Goal: Check status: Check status

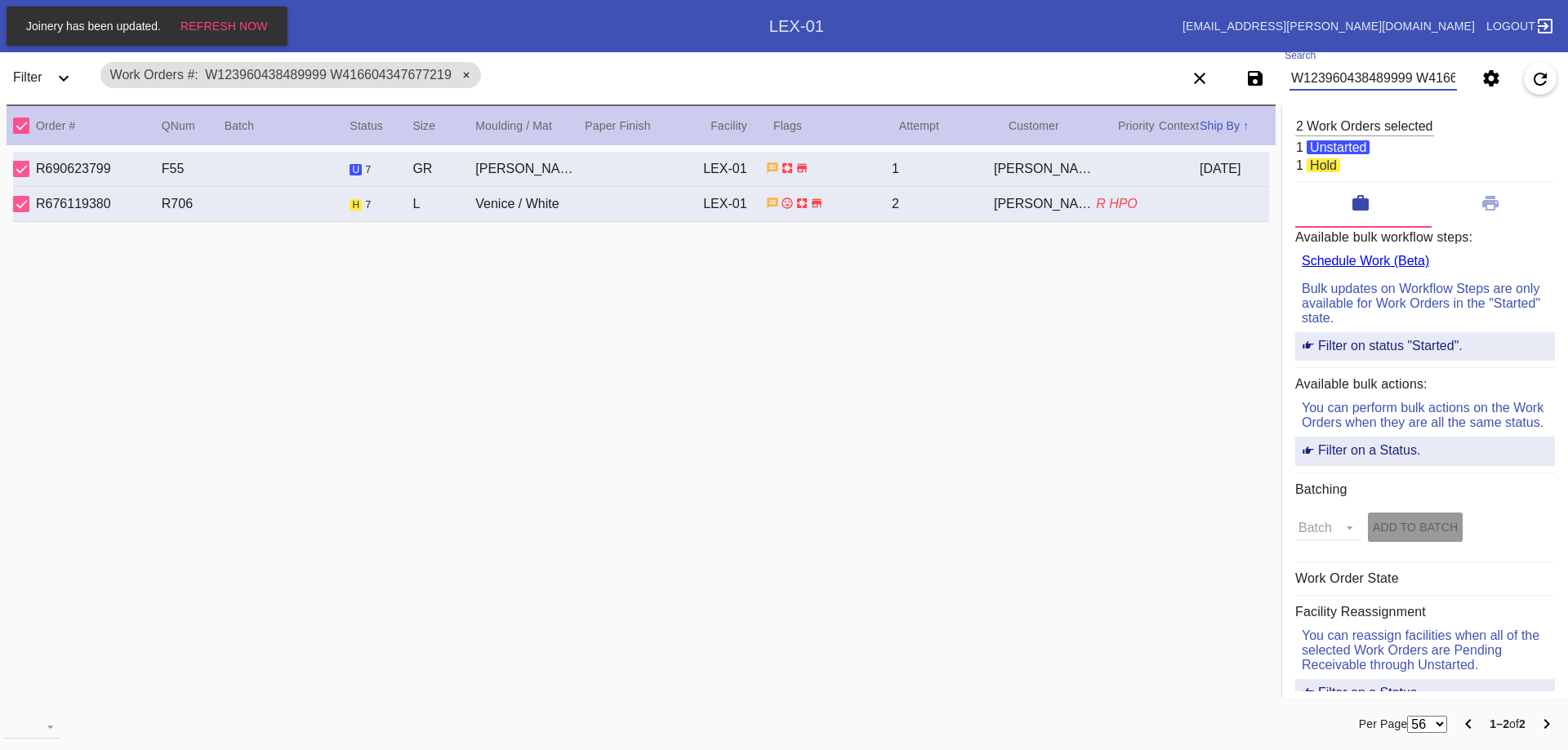
click at [1360, 69] on input "W123960438489999 W416604347677219" at bounding box center [1373, 78] width 167 height 24
type input "W982317112349410"
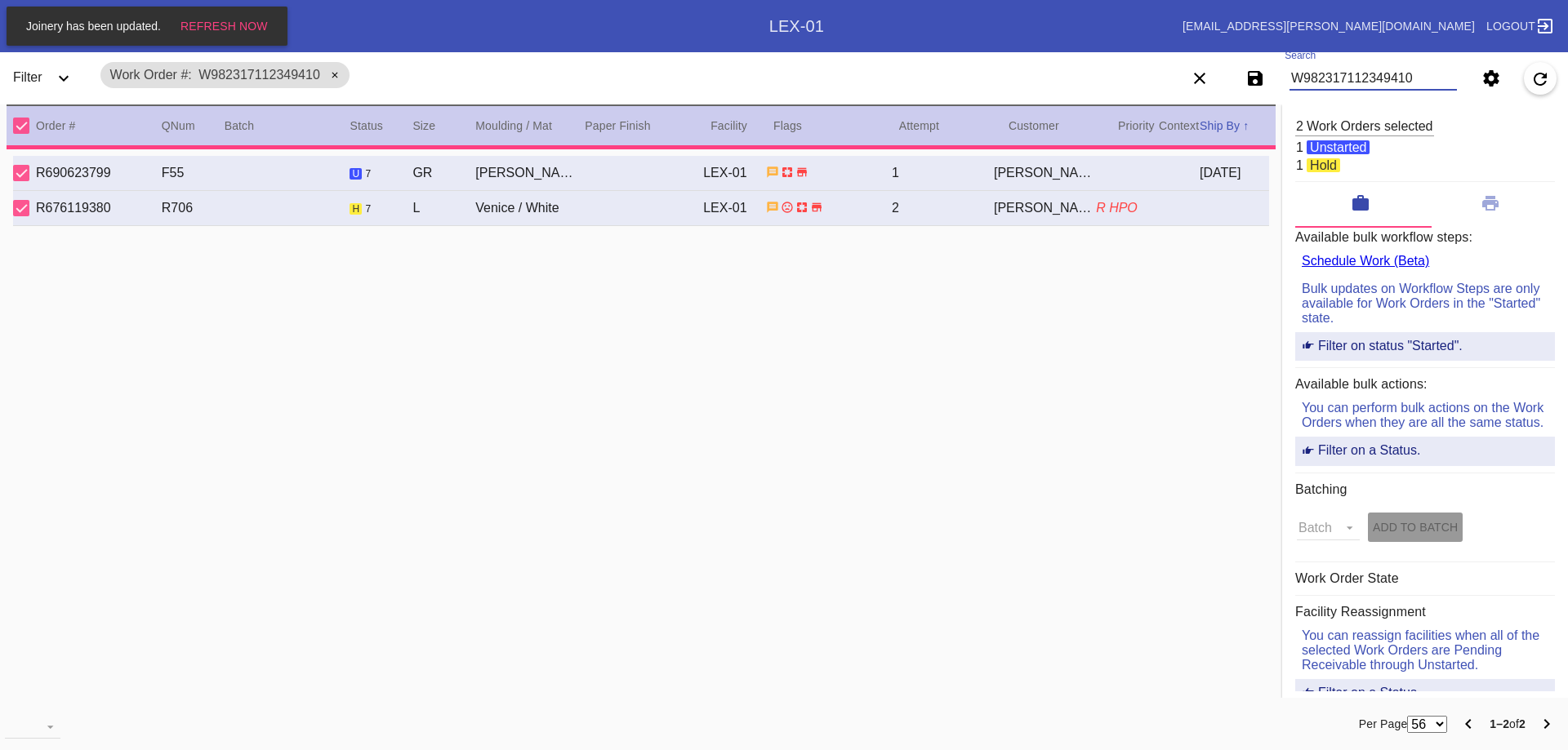
type textarea "HPO"
type input "19.0"
type input "21.5"
type textarea "bent/dented corners, light scuffing and scratches throughout, small dents throu…"
type input "[DATE]"
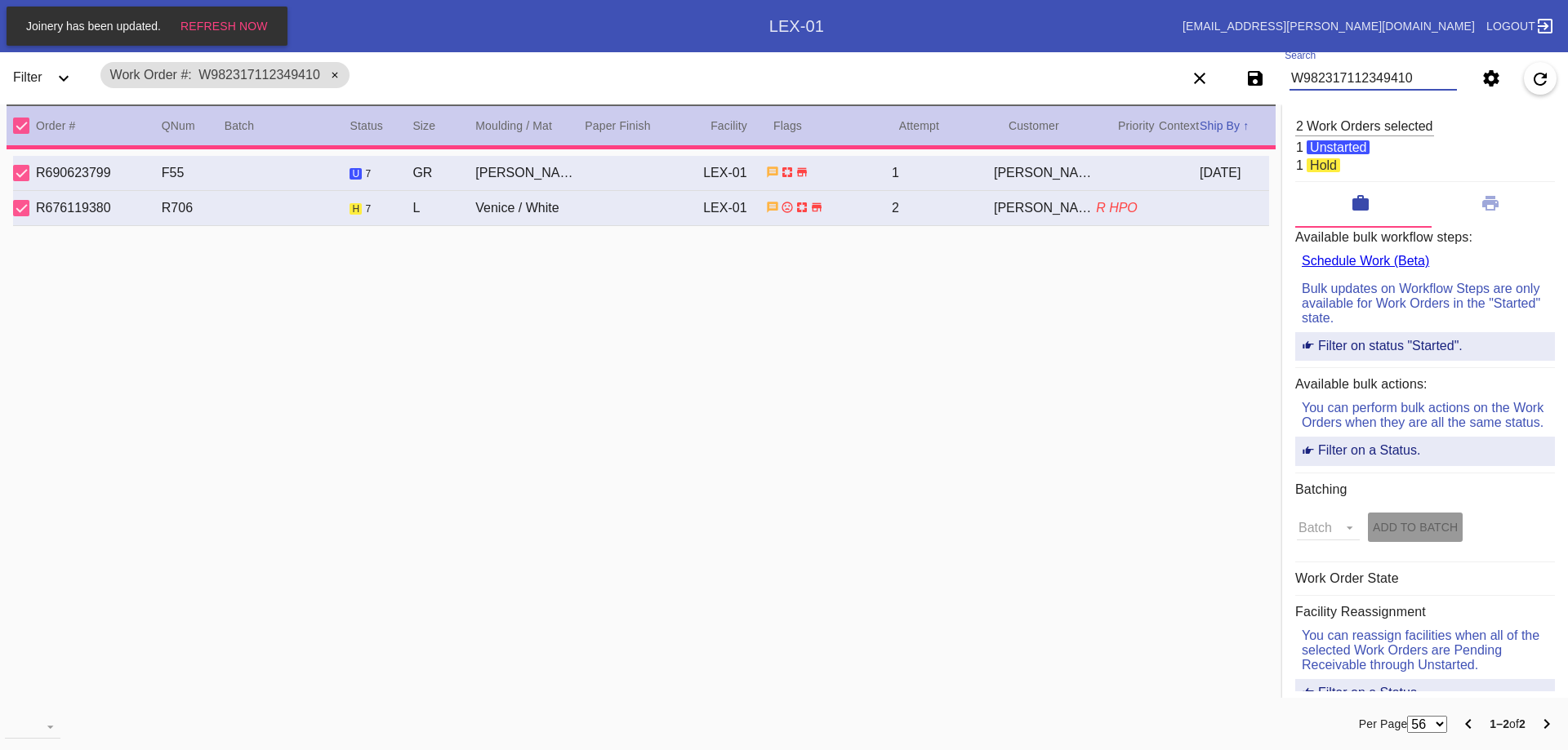
type input "[DATE]"
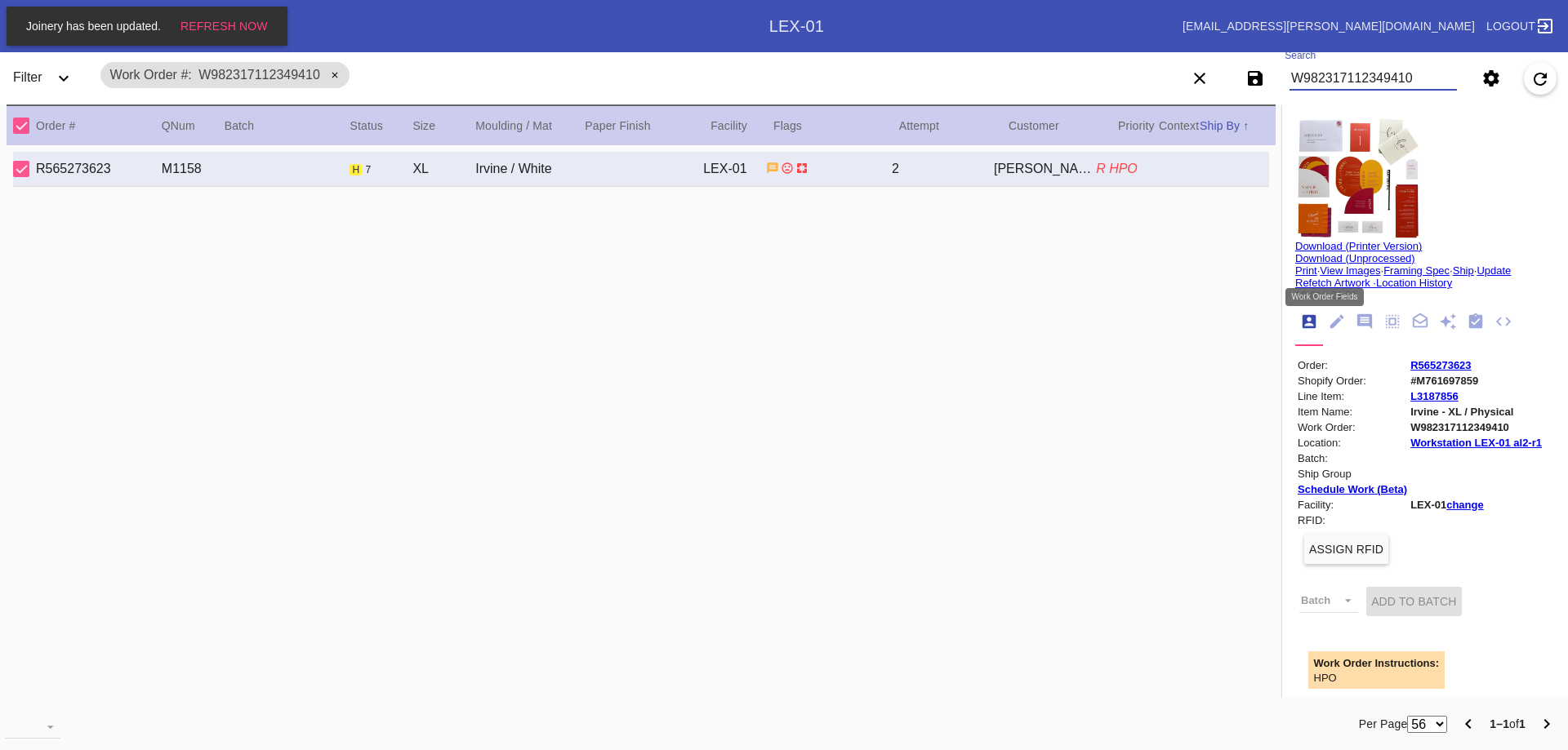
type input "W982317112349410"
click at [1327, 325] on icon "Work Order Fields" at bounding box center [1336, 321] width 18 height 18
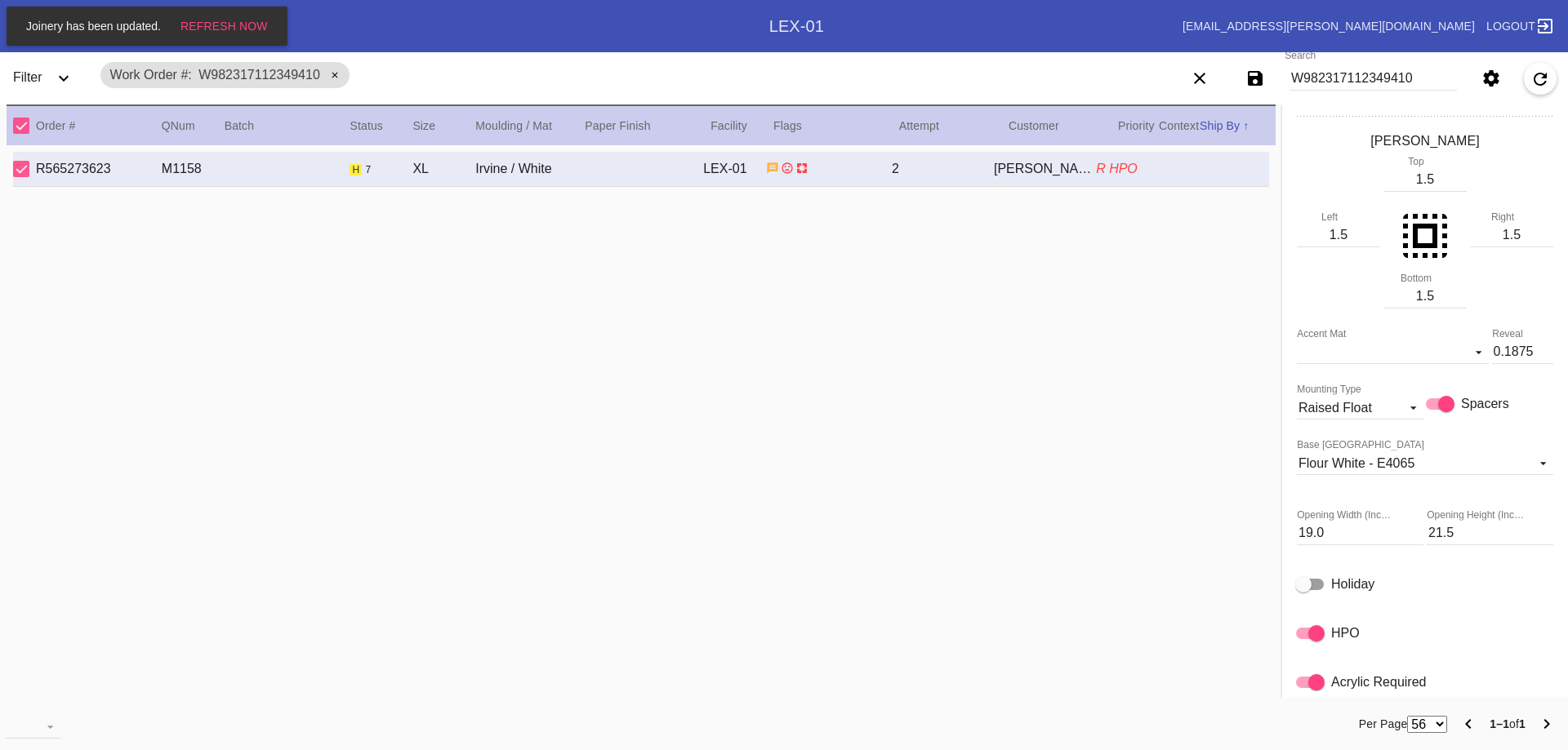
scroll to position [408, 0]
